Goal: Task Accomplishment & Management: Manage account settings

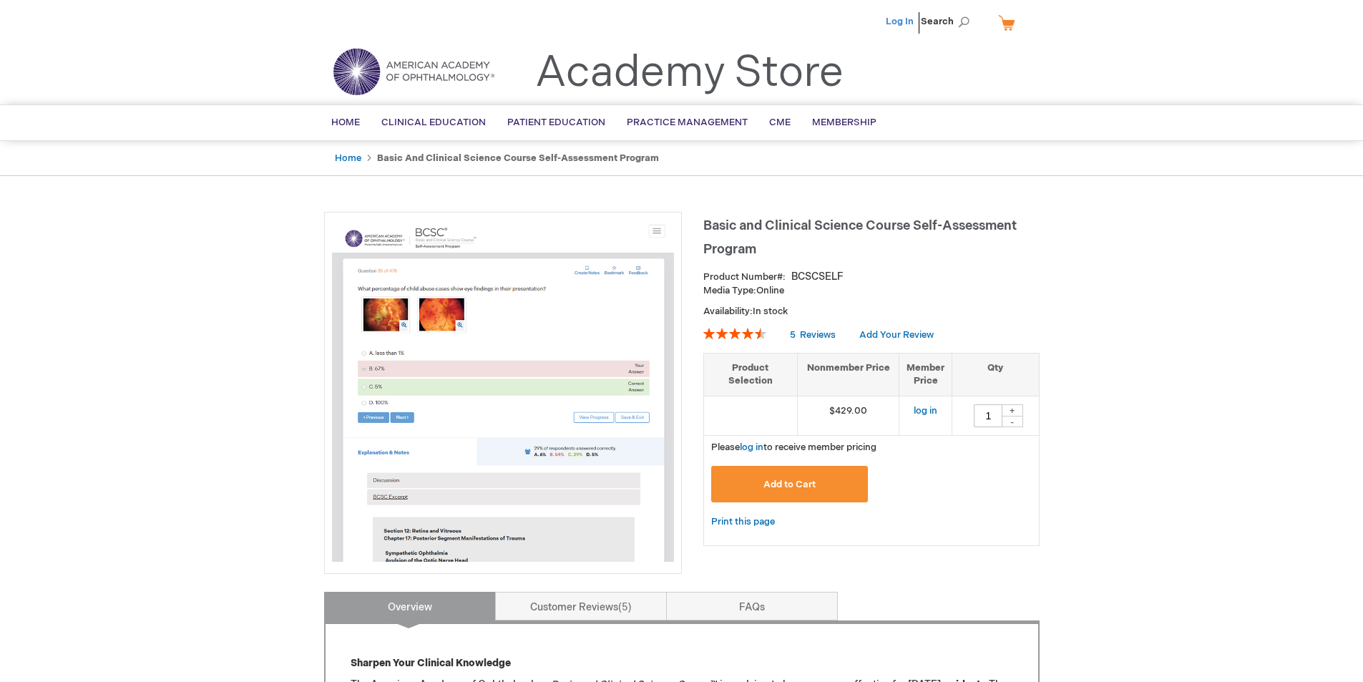
click at [906, 19] on link "Log In" at bounding box center [900, 21] width 28 height 11
click at [1263, 26] on div "[PERSON_NAME] Log Out Search My Cart CLOSE RECENTLY ADDED ITEM(S) Close There a…" at bounding box center [681, 25] width 1363 height 50
click at [828, 17] on span "[PERSON_NAME]" at bounding box center [828, 21] width 79 height 11
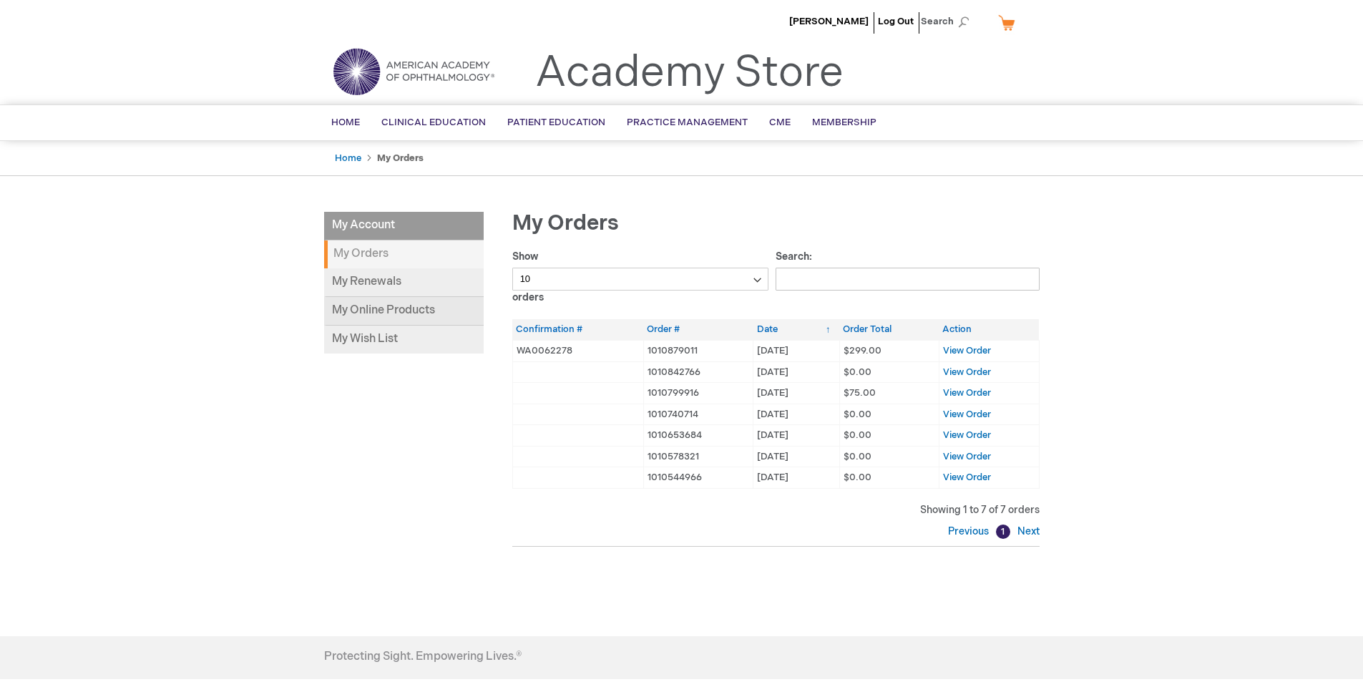
click at [394, 304] on link "My Online Products" at bounding box center [404, 311] width 160 height 29
